Goal: Task Accomplishment & Management: Manage account settings

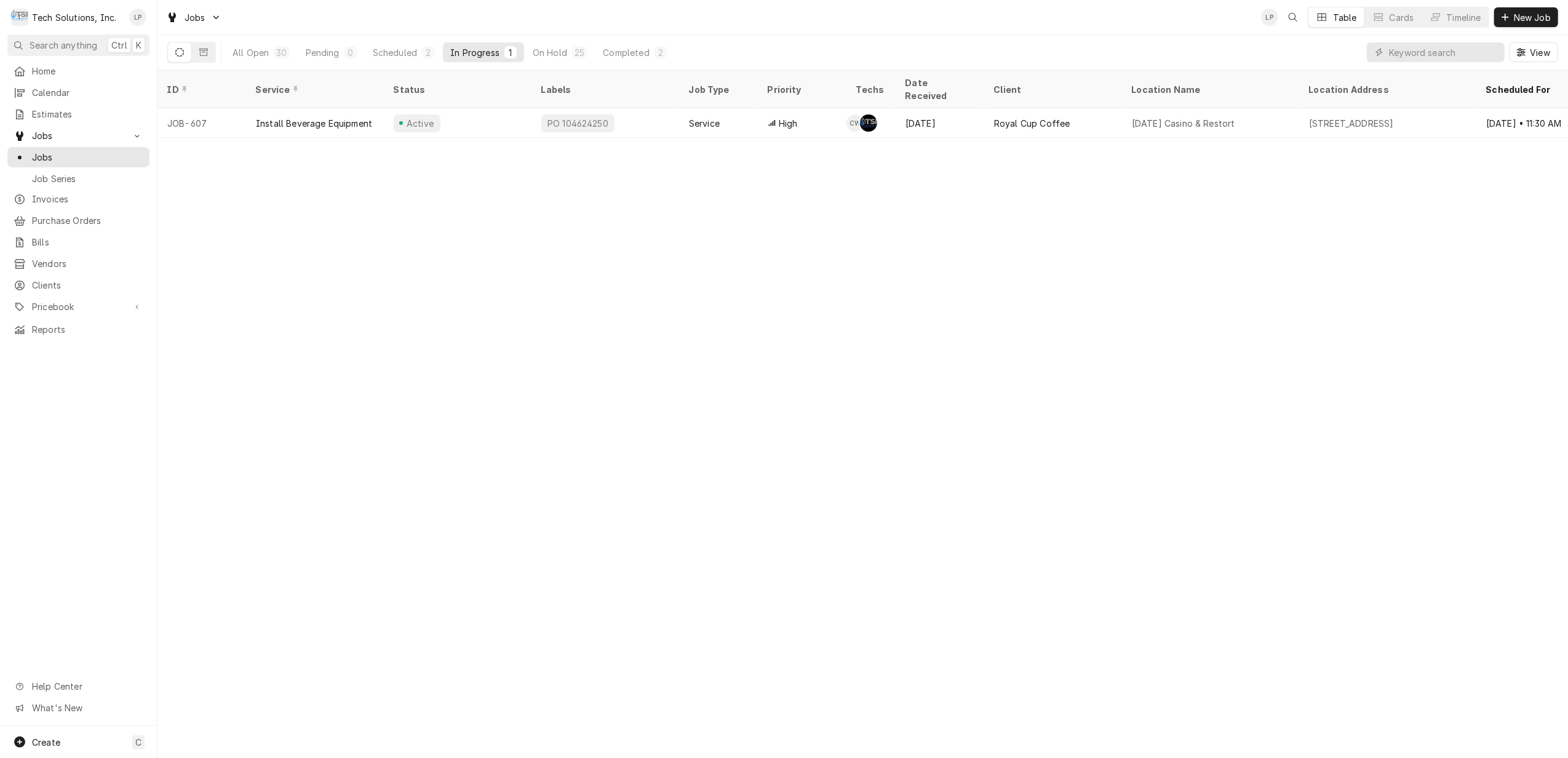
click at [617, 54] on div "Completed" at bounding box center [625, 52] width 46 height 13
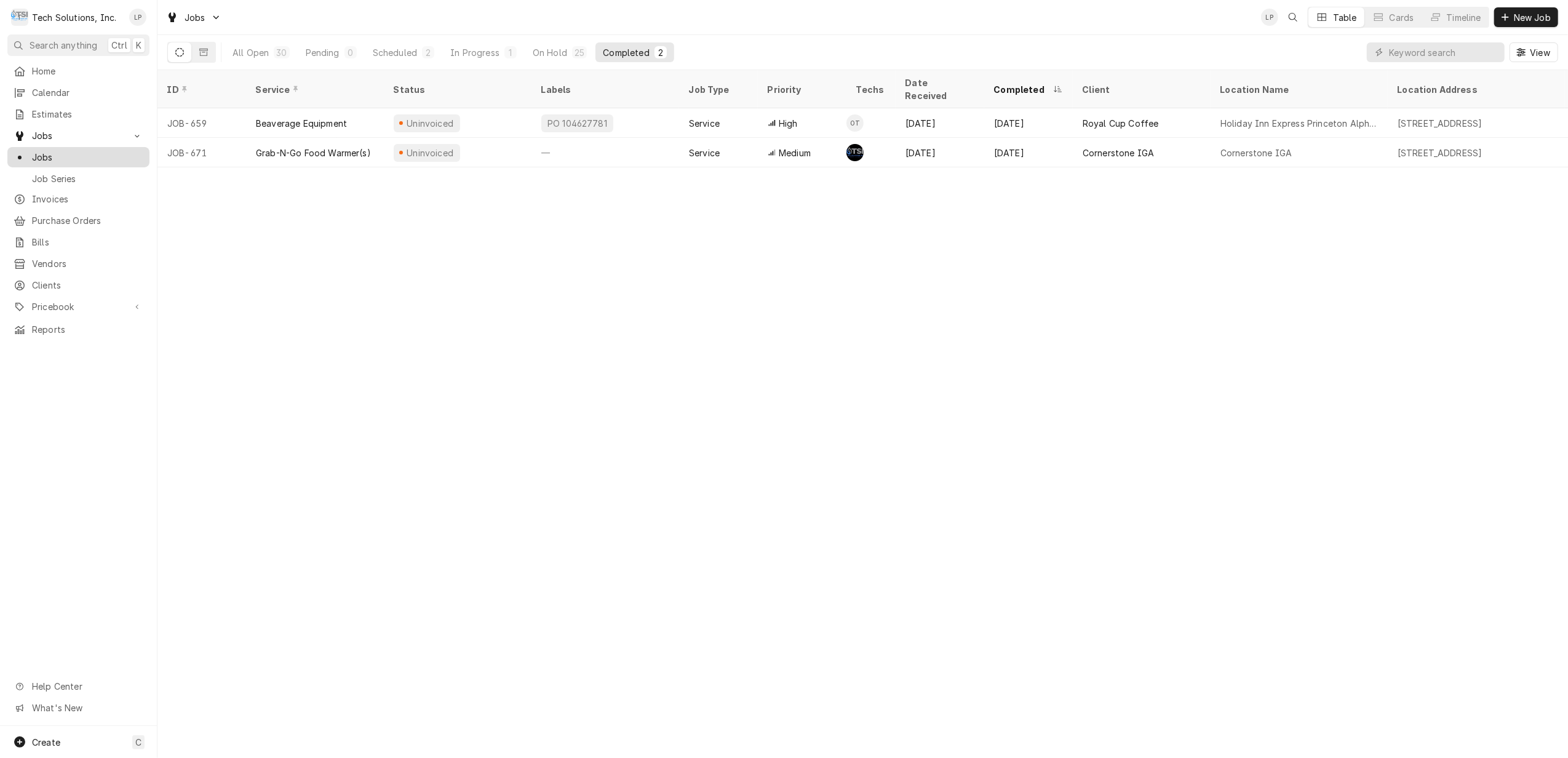
click at [44, 155] on span "Jobs" at bounding box center [88, 157] width 111 height 13
click at [1475, 50] on input "Dynamic Content Wrapper" at bounding box center [1444, 52] width 109 height 20
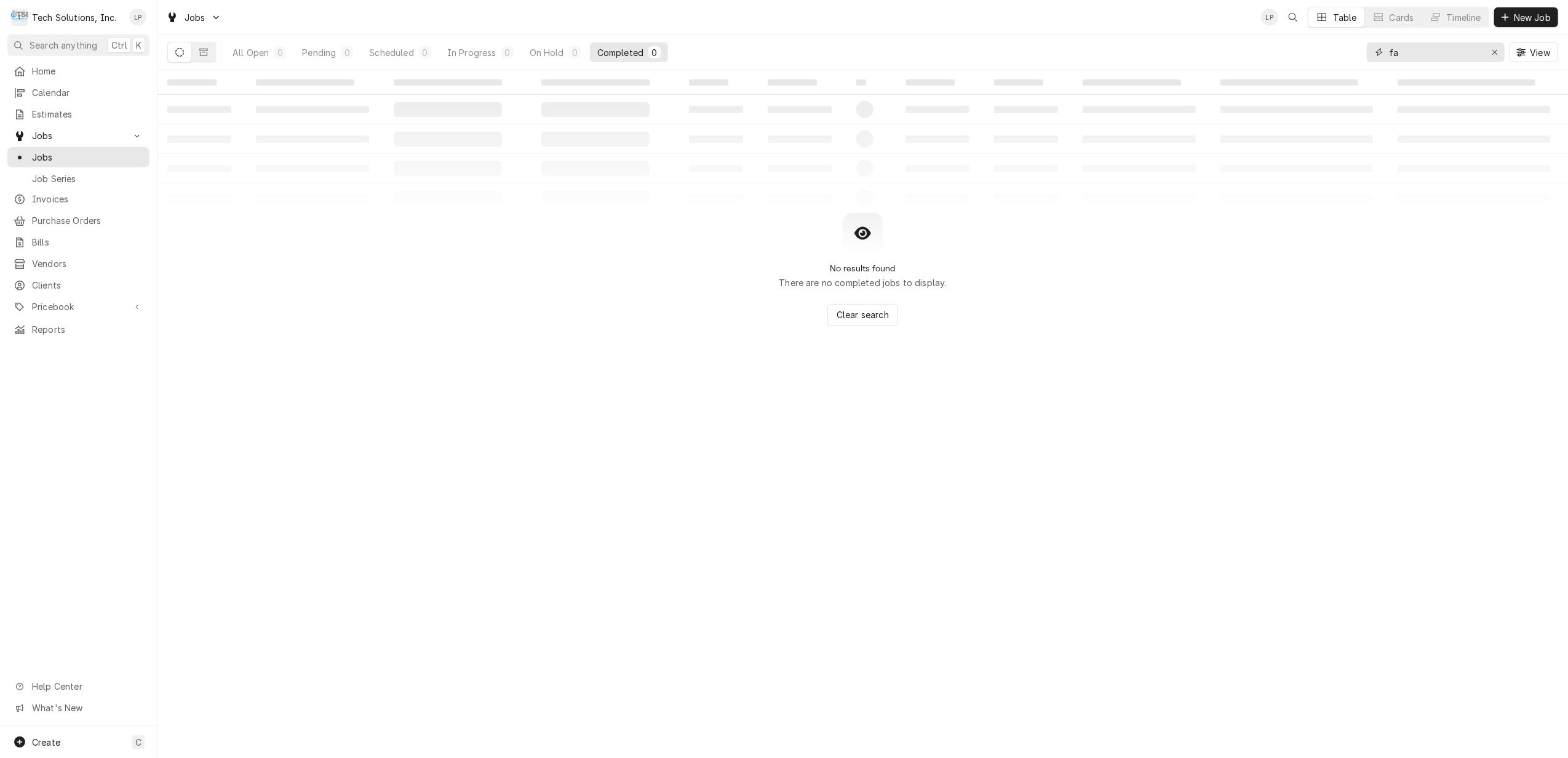
type input "f"
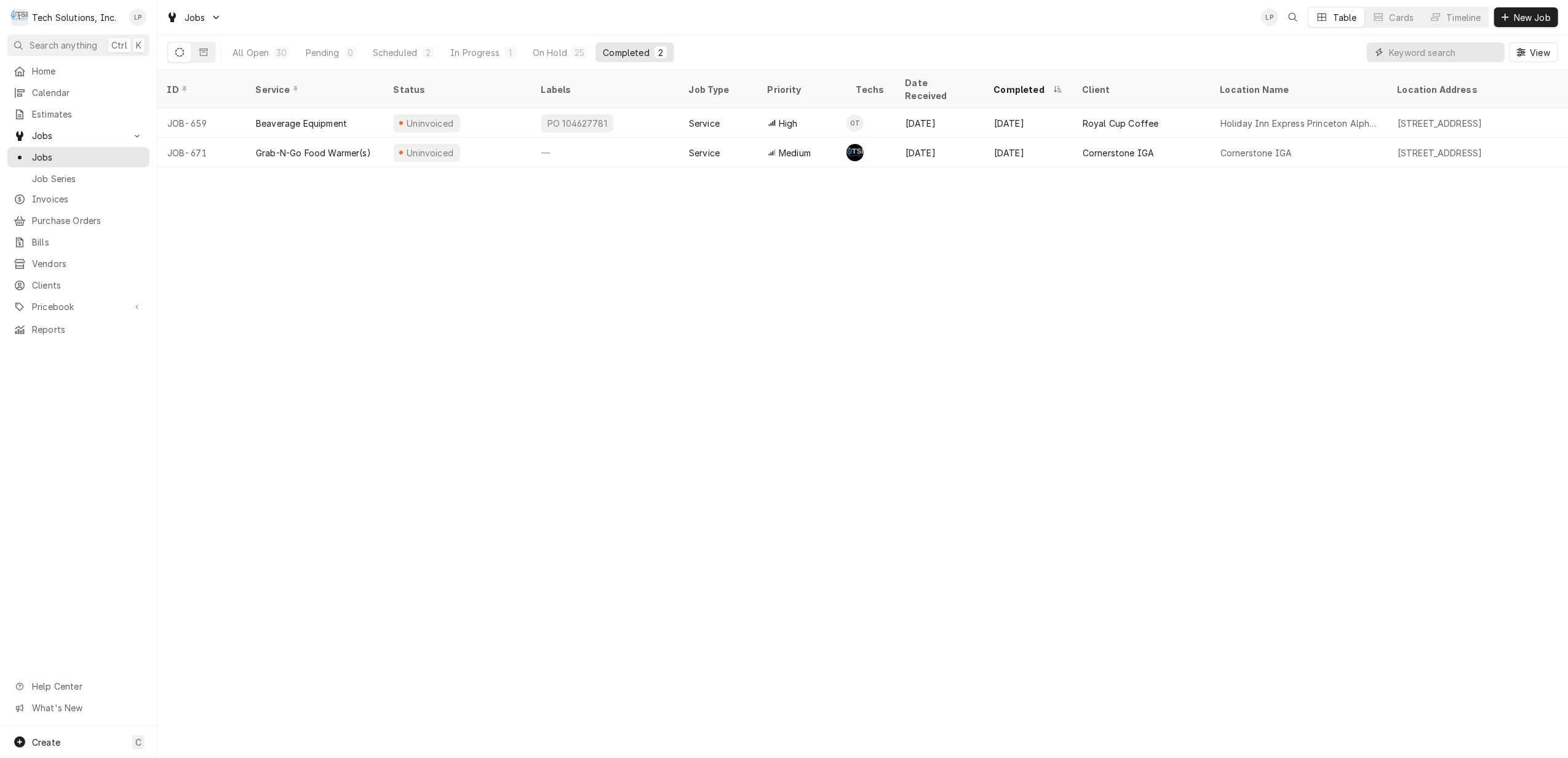
click at [1460, 50] on input "Dynamic Content Wrapper" at bounding box center [1444, 52] width 109 height 20
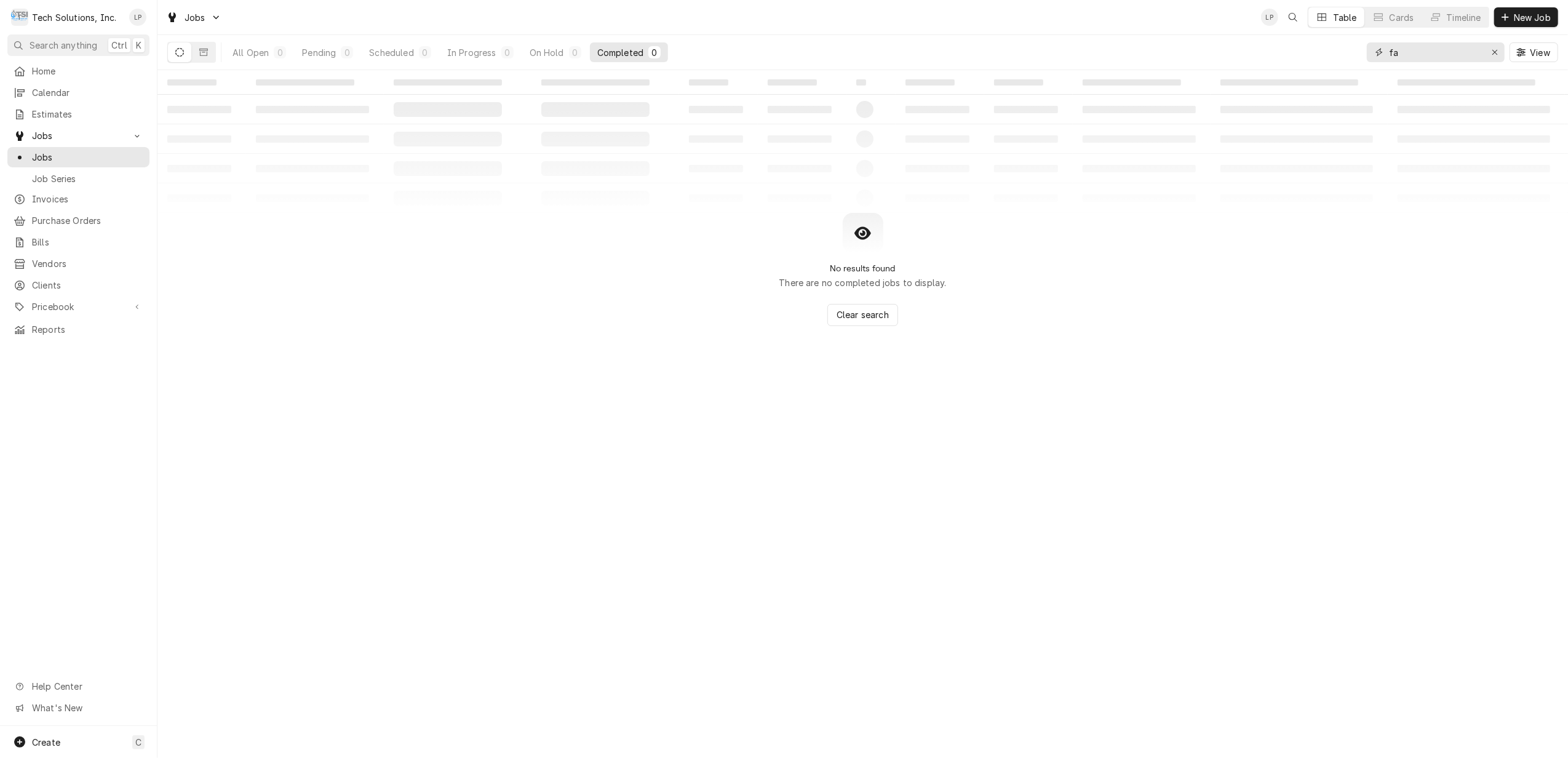
type input "f"
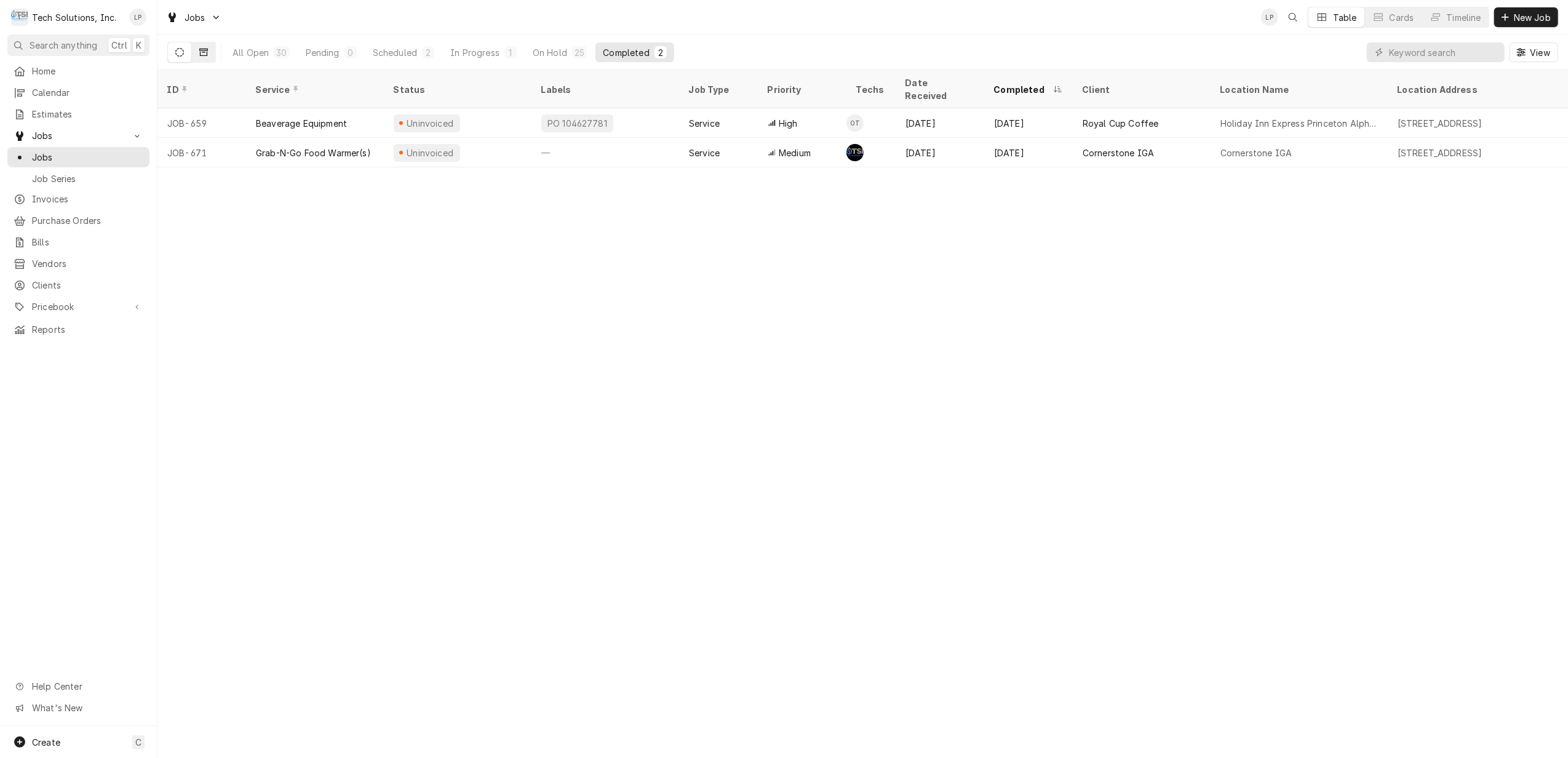
click at [200, 56] on icon "Dynamic Content Wrapper" at bounding box center [204, 52] width 9 height 9
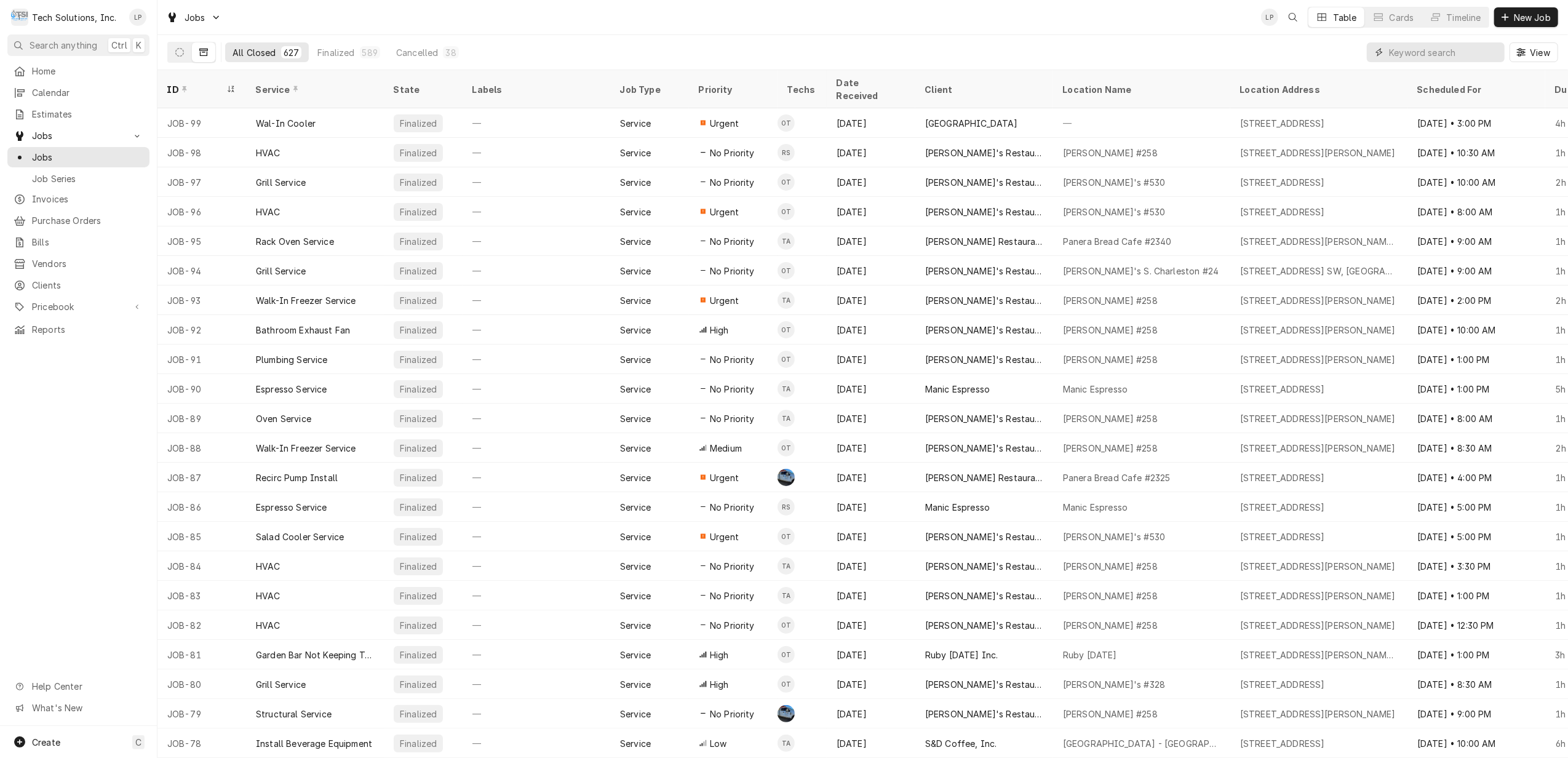
click at [1435, 54] on input "Dynamic Content Wrapper" at bounding box center [1444, 52] width 109 height 20
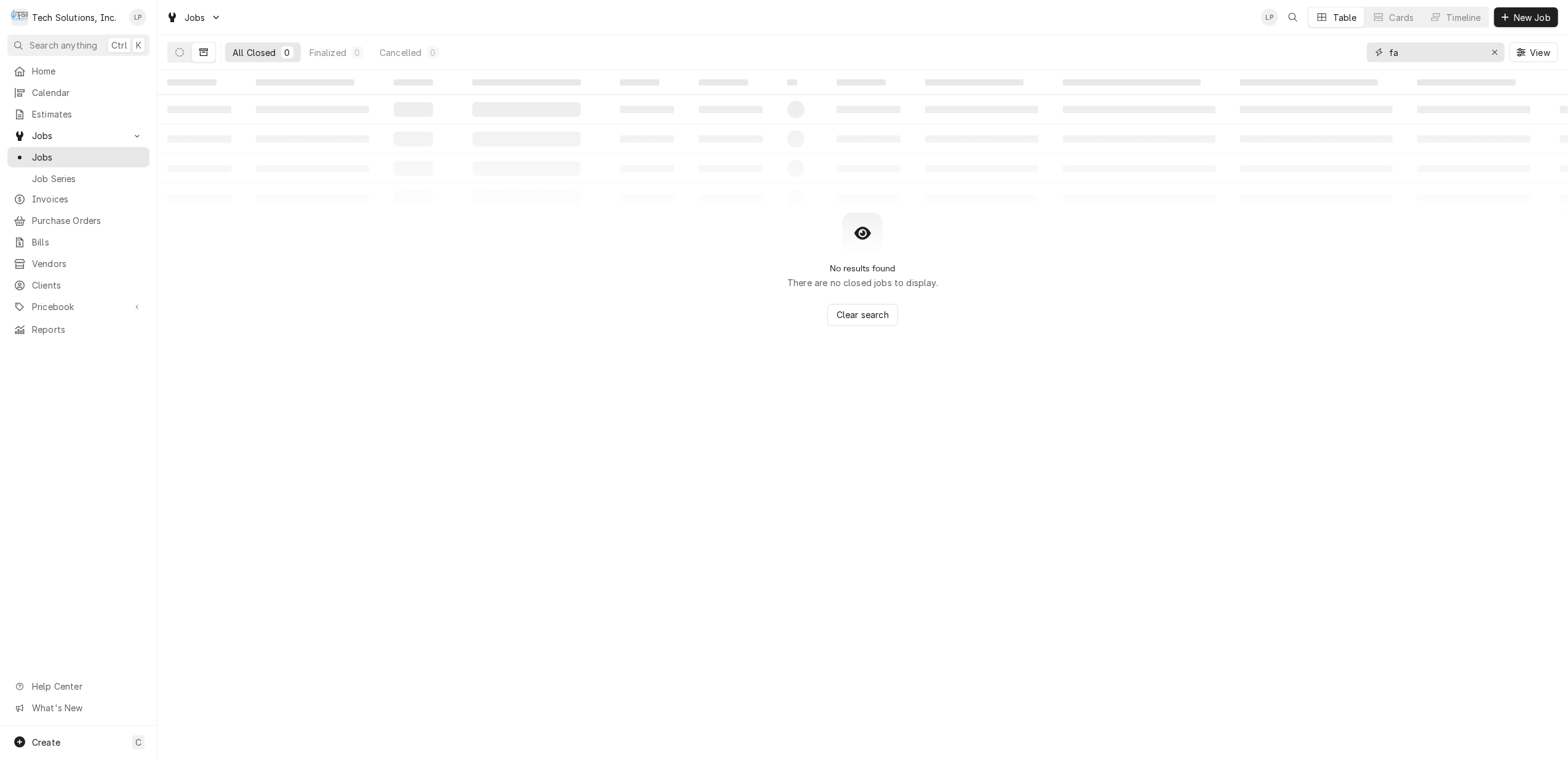
type input "f"
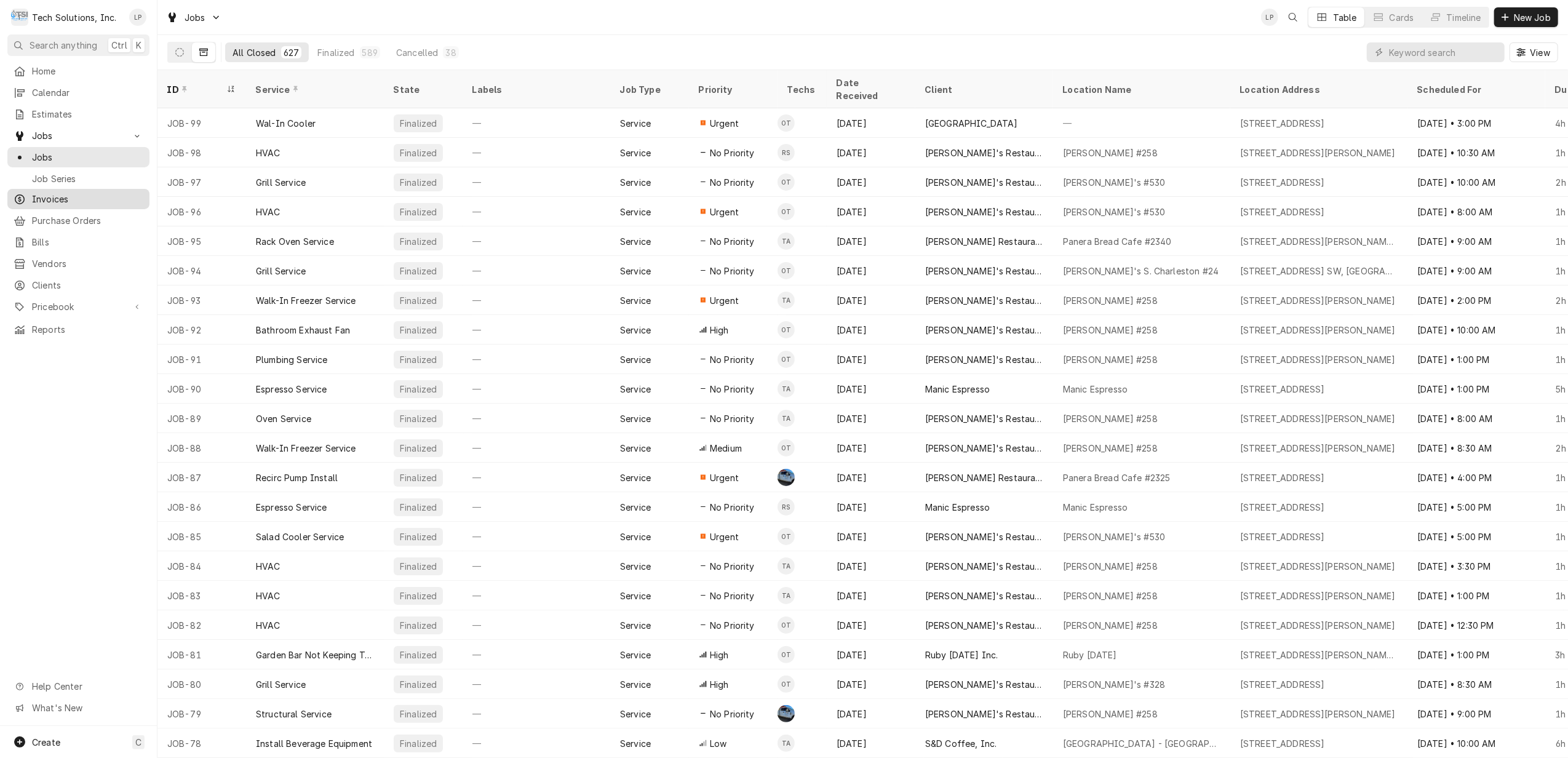
click at [44, 193] on span "Invoices" at bounding box center [88, 199] width 111 height 13
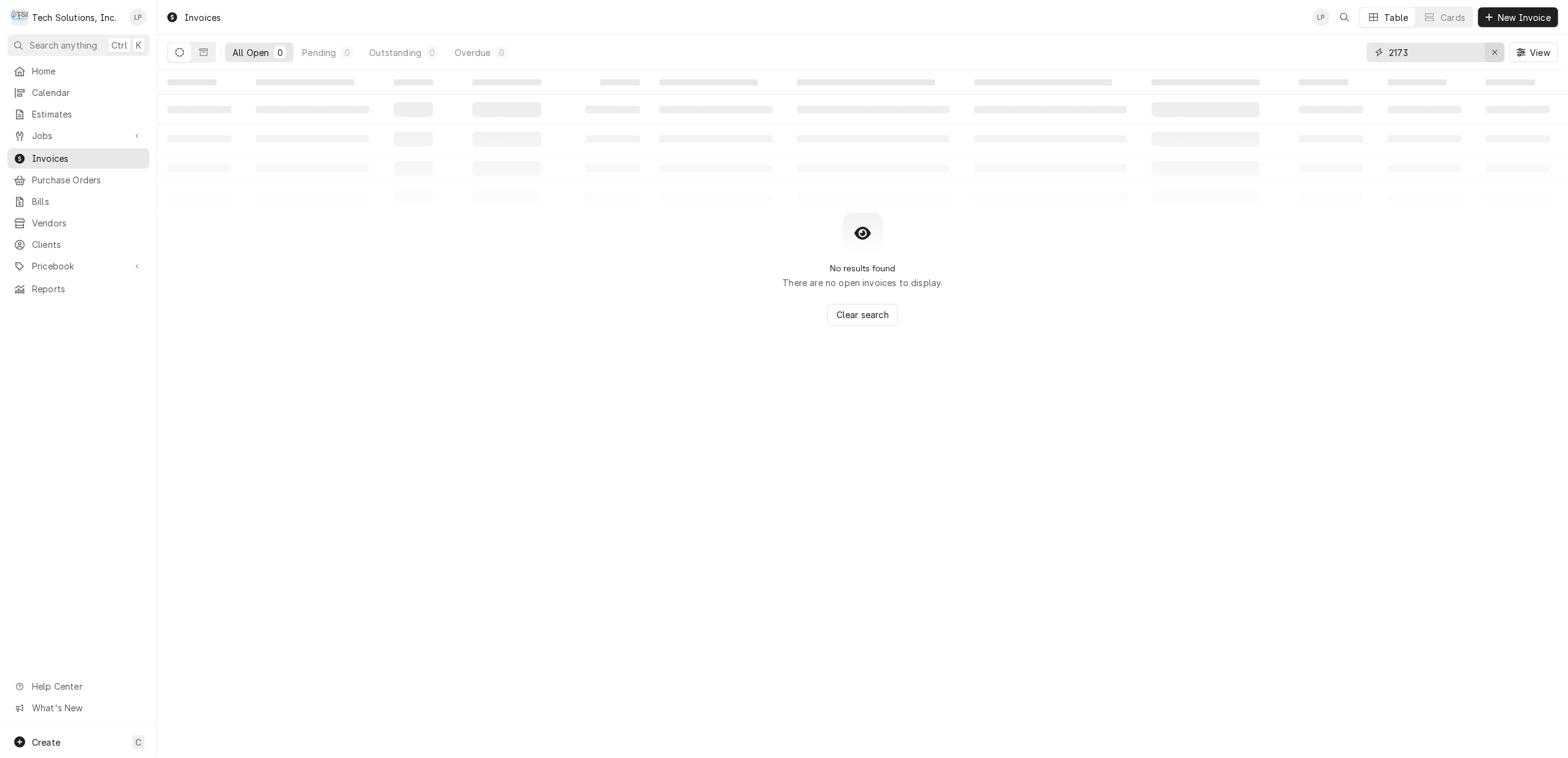
click at [1492, 55] on icon "Erase input" at bounding box center [1495, 52] width 7 height 9
click at [1431, 52] on input "Dynamic Content Wrapper" at bounding box center [1447, 52] width 115 height 20
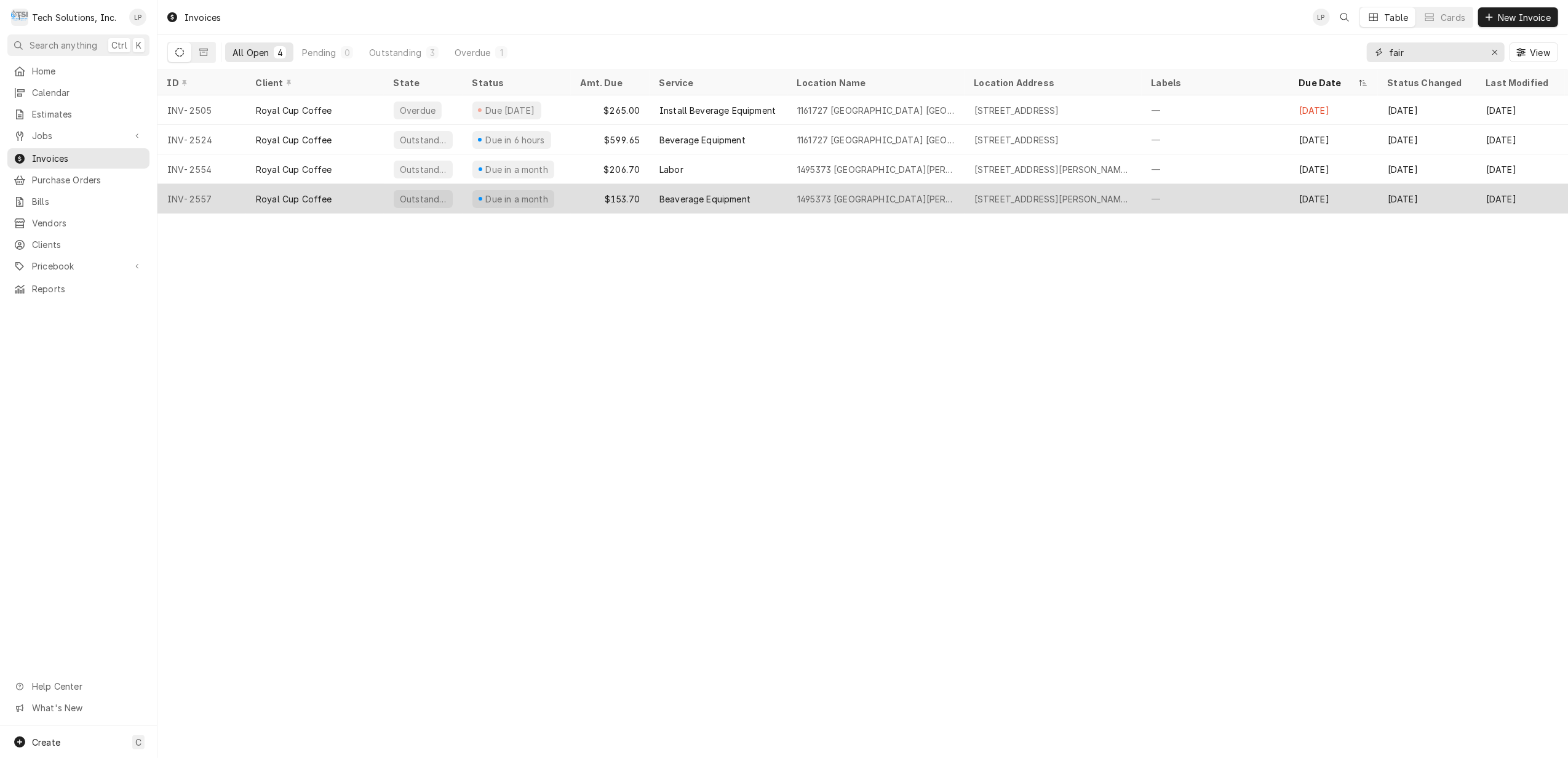
type input "fair"
click at [1049, 202] on div "[STREET_ADDRESS][PERSON_NAME][PERSON_NAME]" at bounding box center [1054, 199] width 158 height 13
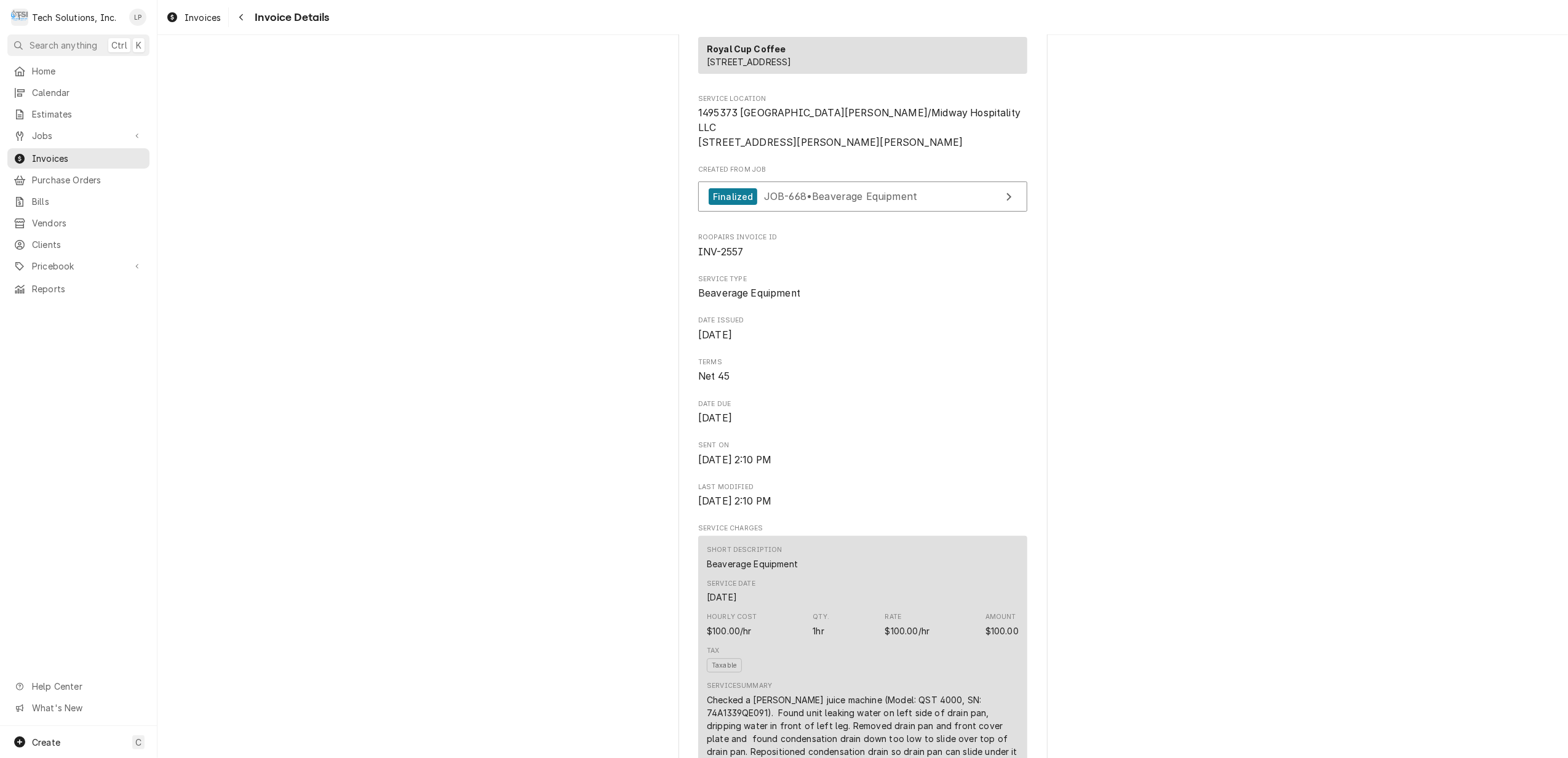
scroll to position [205, 0]
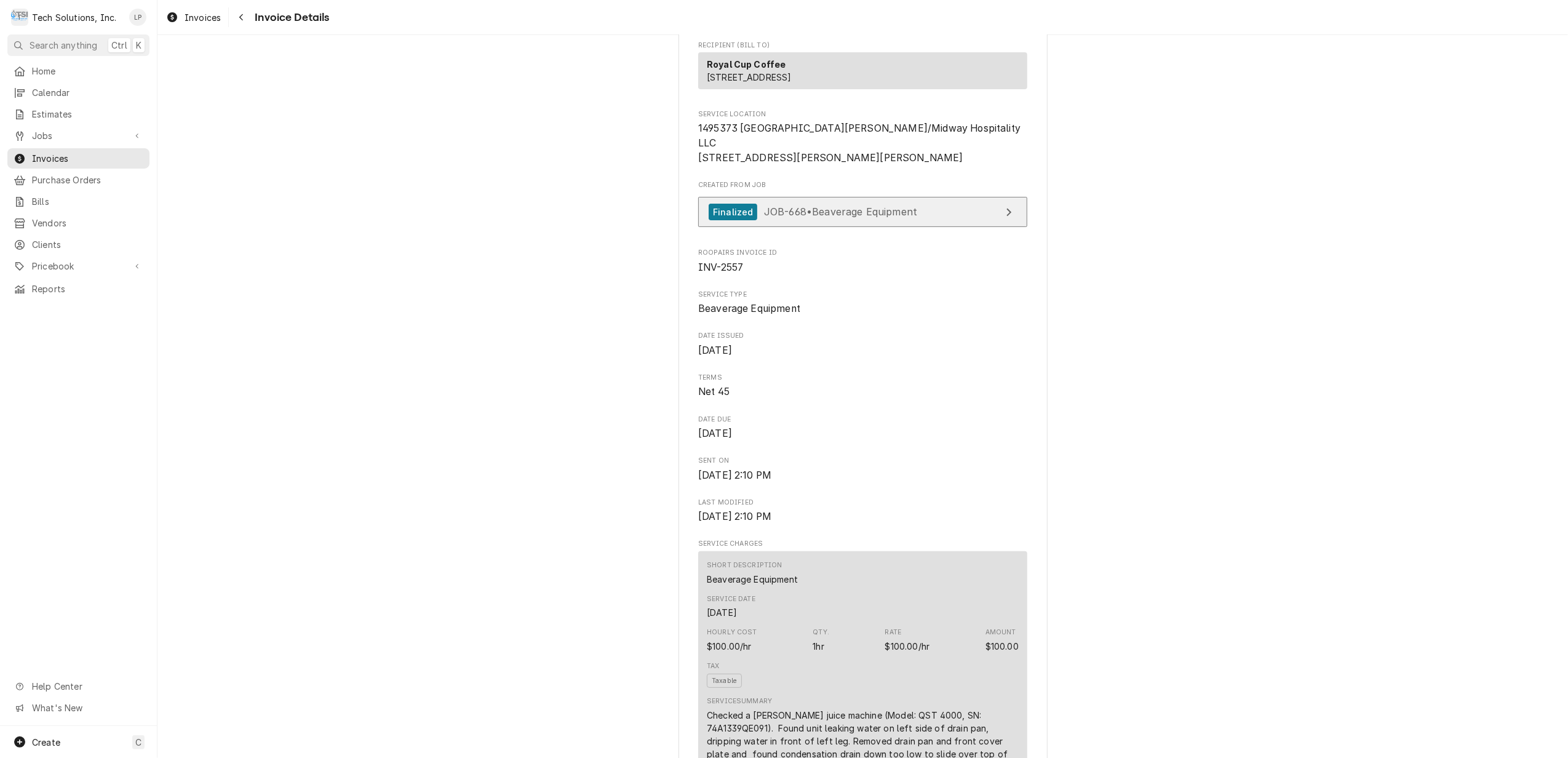
click at [885, 218] on span "JOB-668 • Beaverage Equipment" at bounding box center [840, 212] width 154 height 12
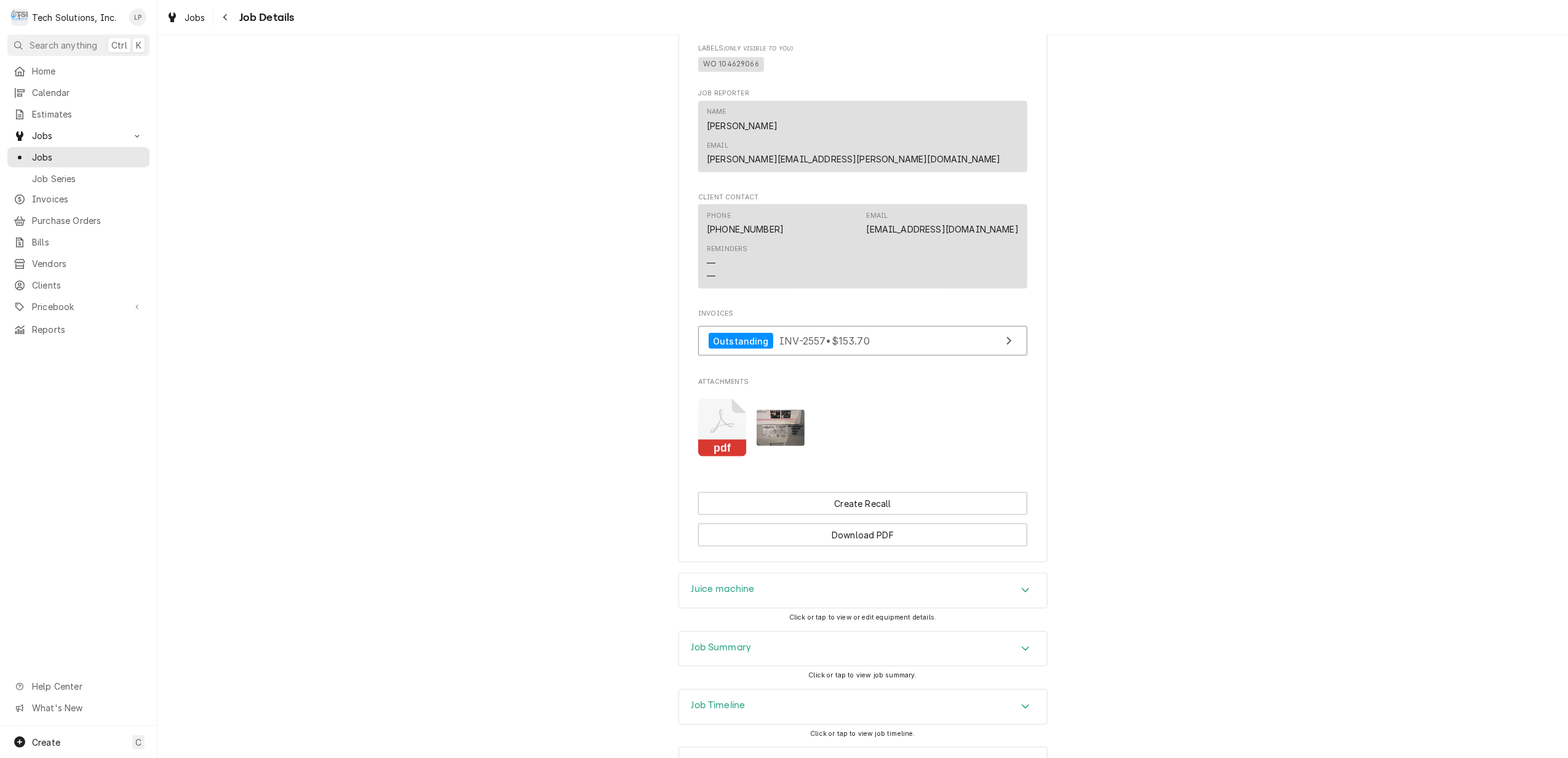
scroll to position [965, 0]
click at [706, 395] on icon "Attachments" at bounding box center [722, 424] width 49 height 58
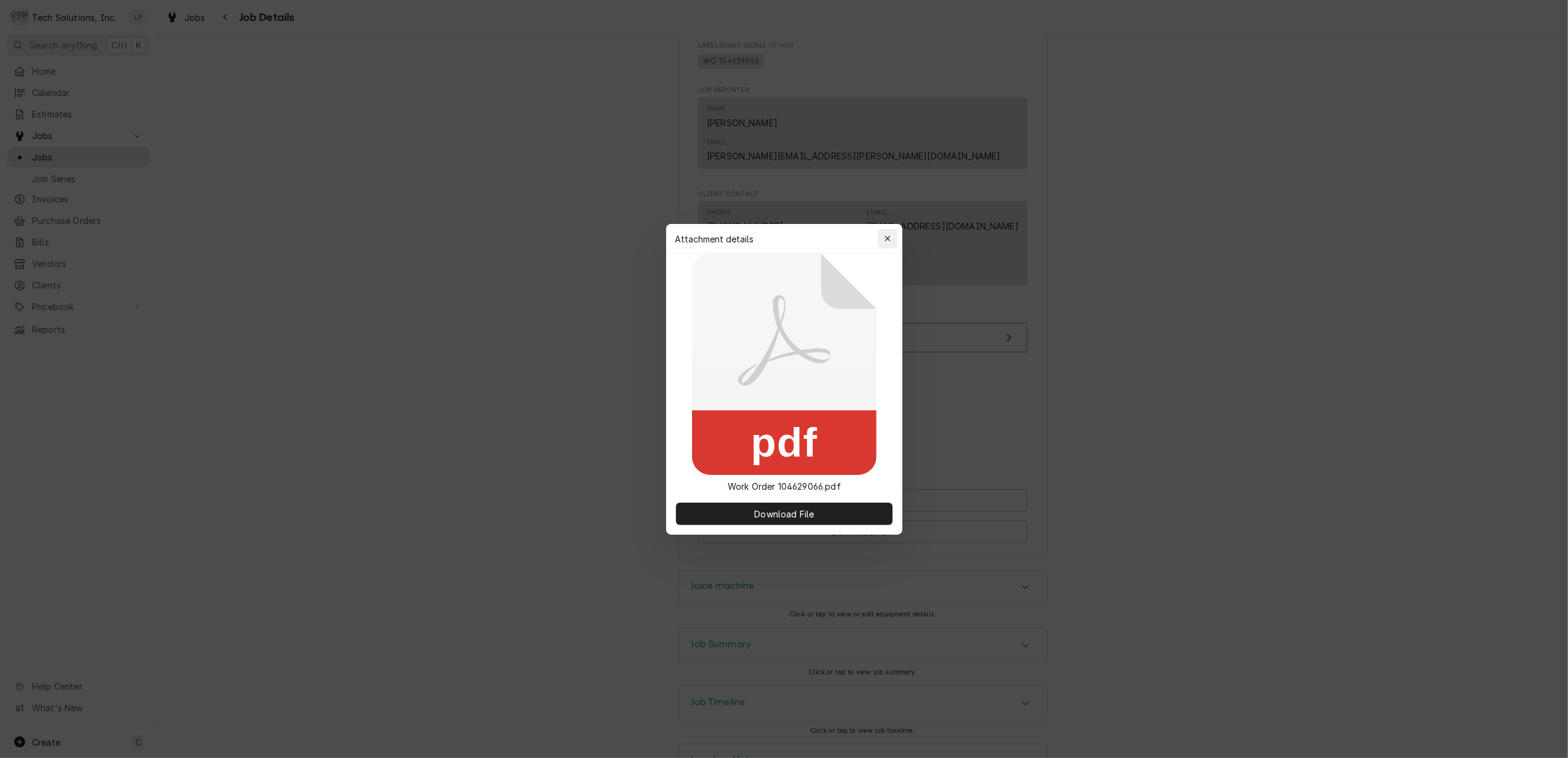
click at [890, 243] on icon "button" at bounding box center [888, 239] width 7 height 9
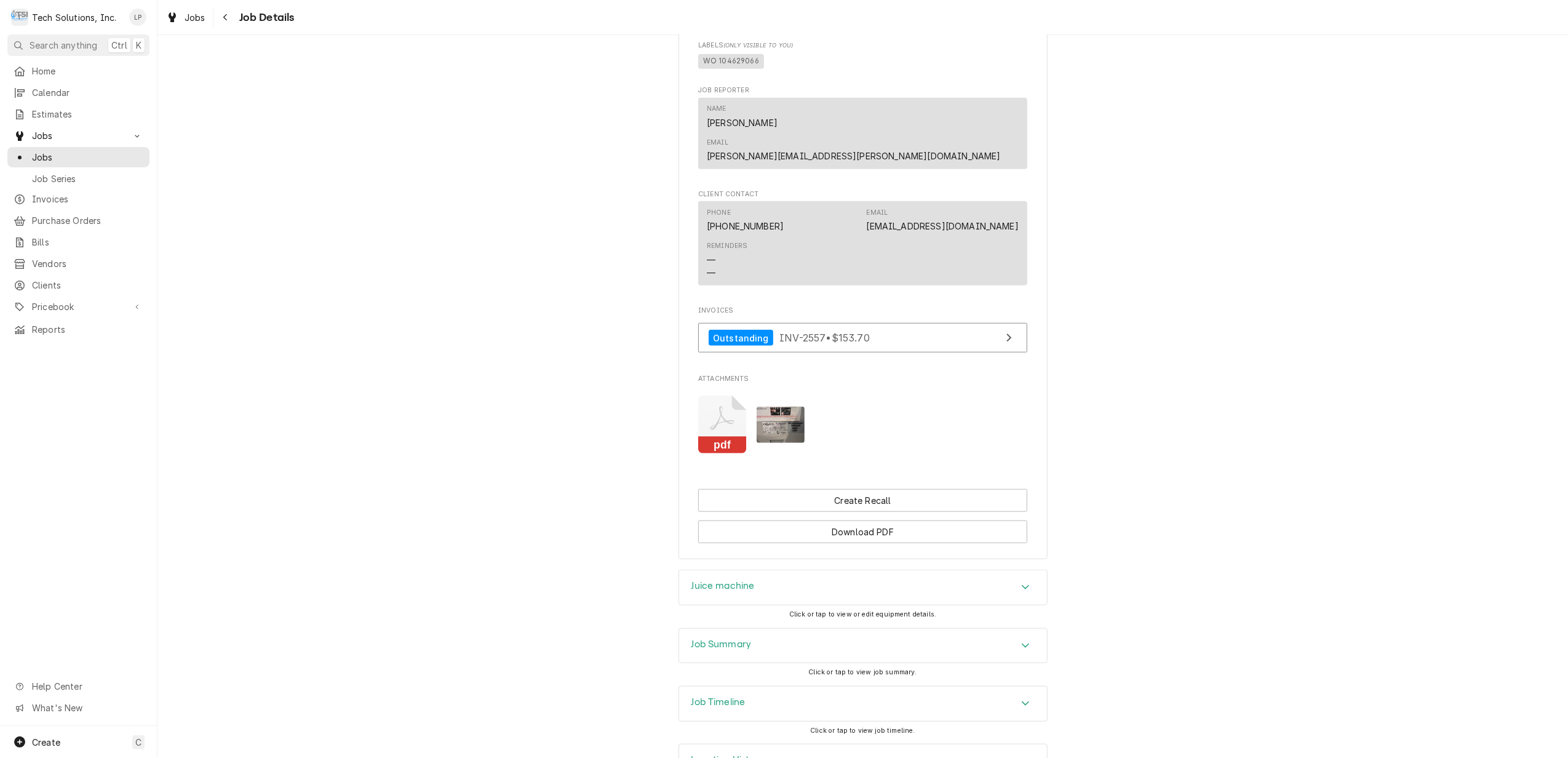
click at [763, 407] on img "Attachments" at bounding box center [781, 425] width 49 height 36
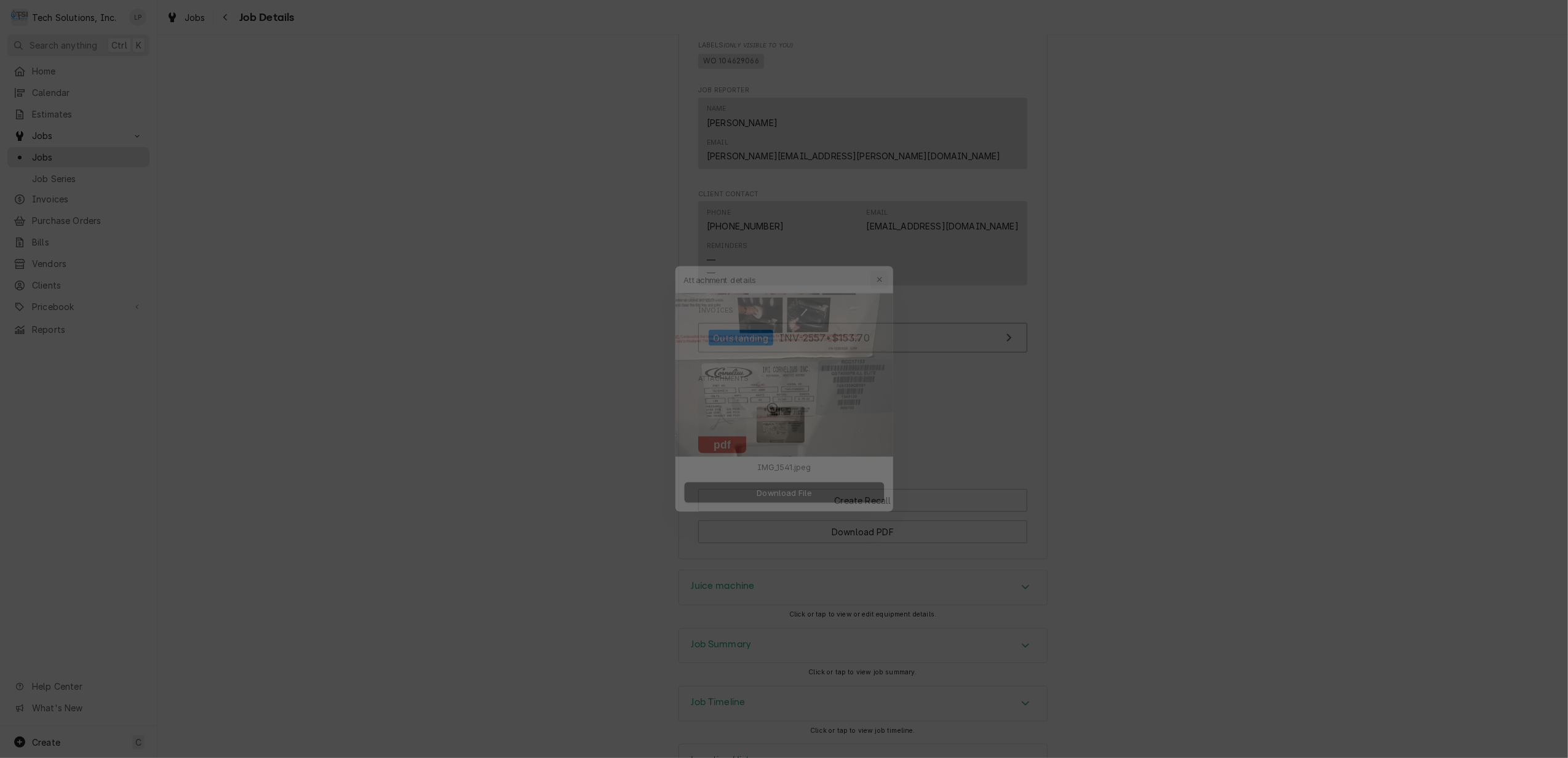
click at [890, 259] on icon "button" at bounding box center [888, 261] width 7 height 9
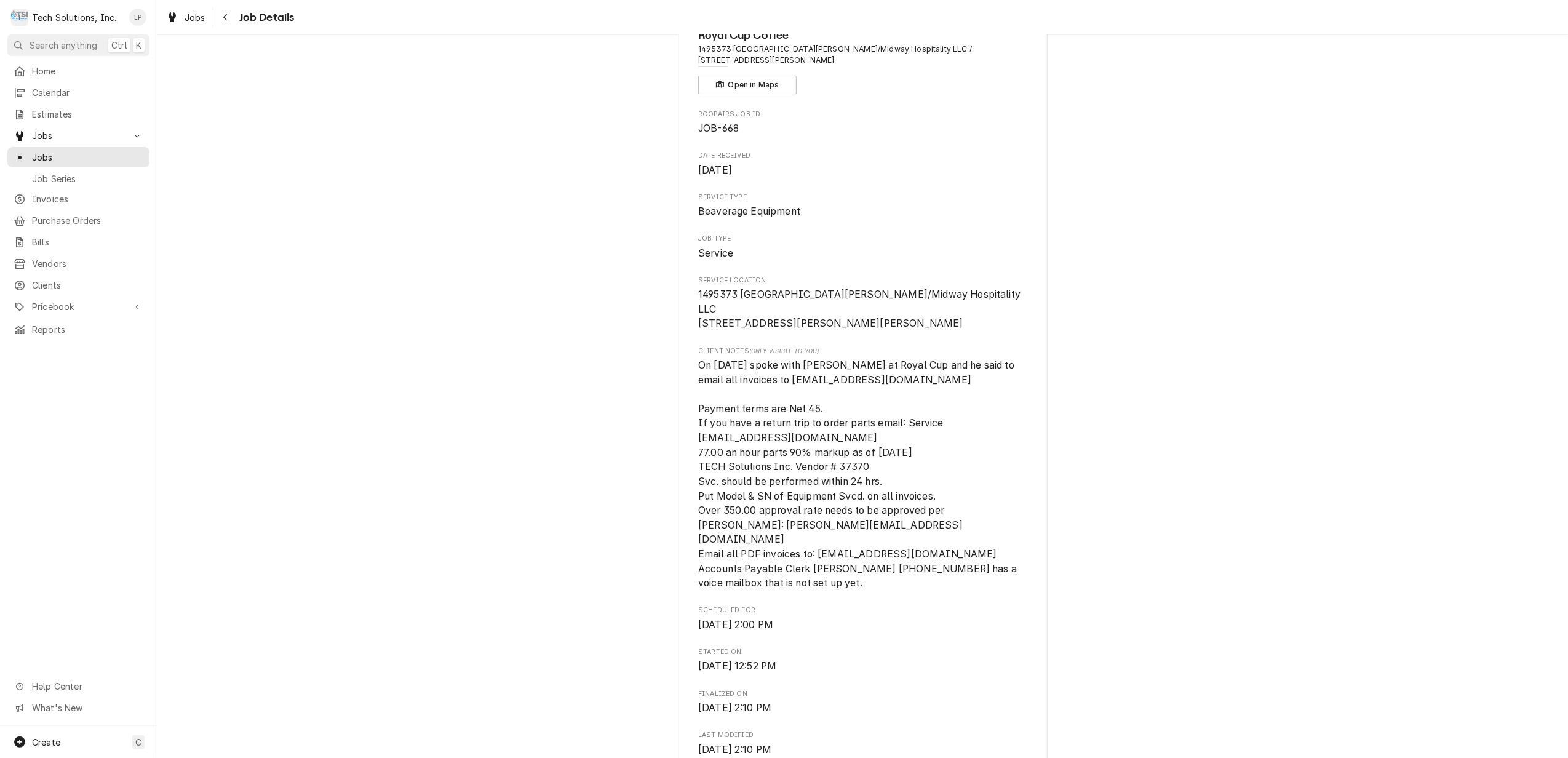
scroll to position [0, 0]
